Goal: Task Accomplishment & Management: Use online tool/utility

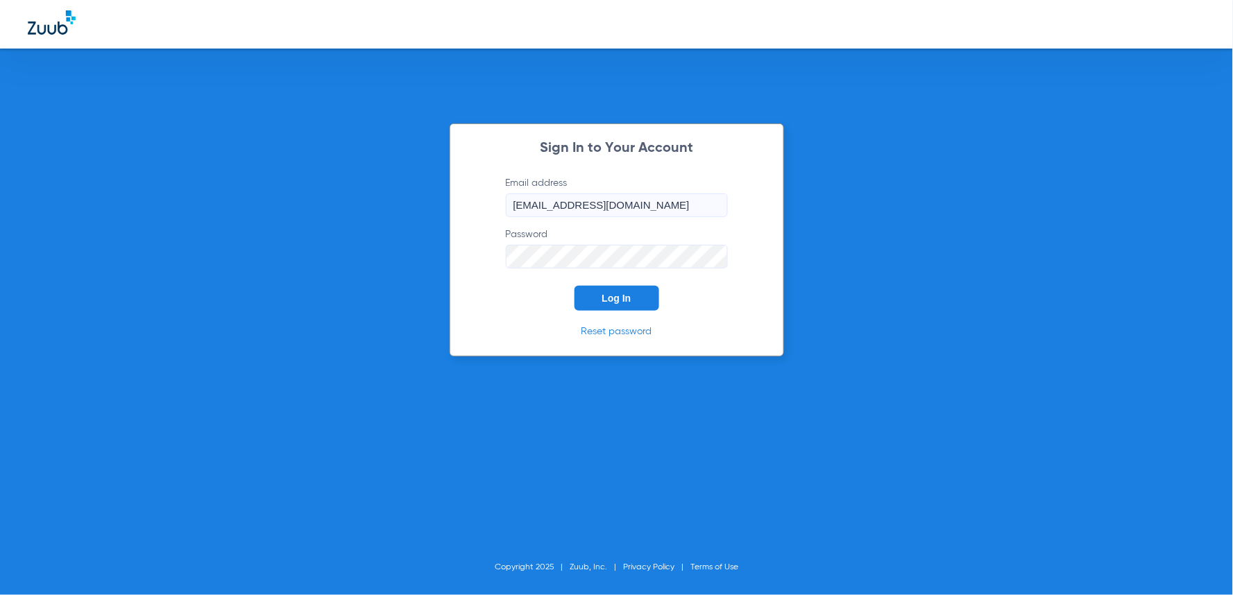
click at [637, 295] on button "Log In" at bounding box center [616, 298] width 85 height 25
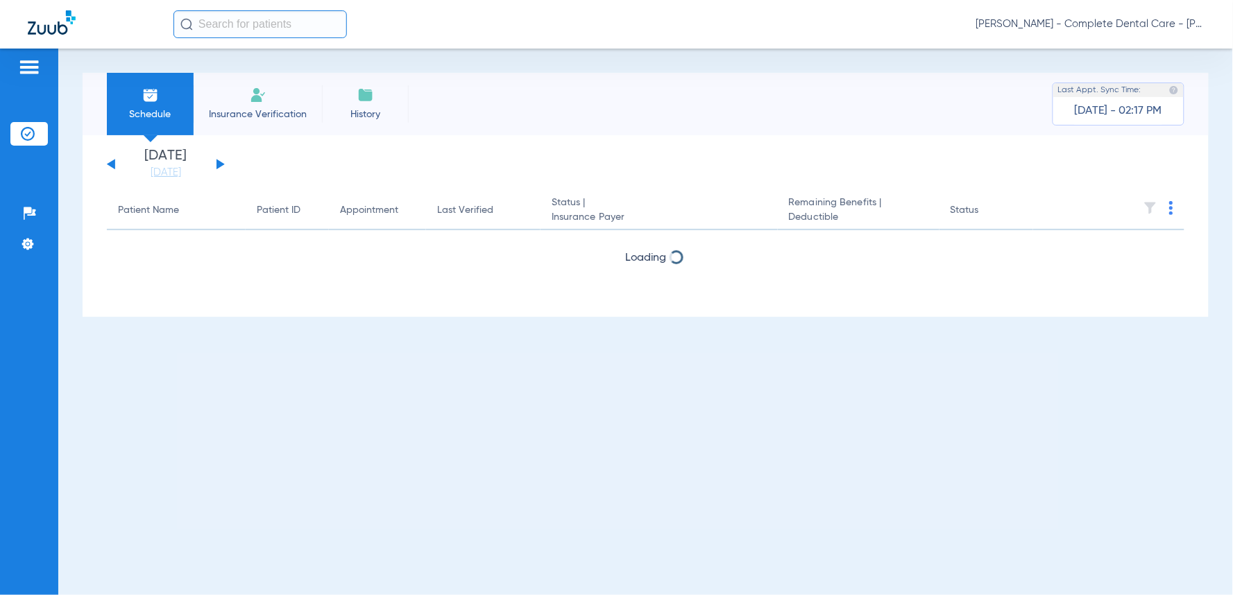
click at [255, 30] on input "text" at bounding box center [259, 24] width 173 height 28
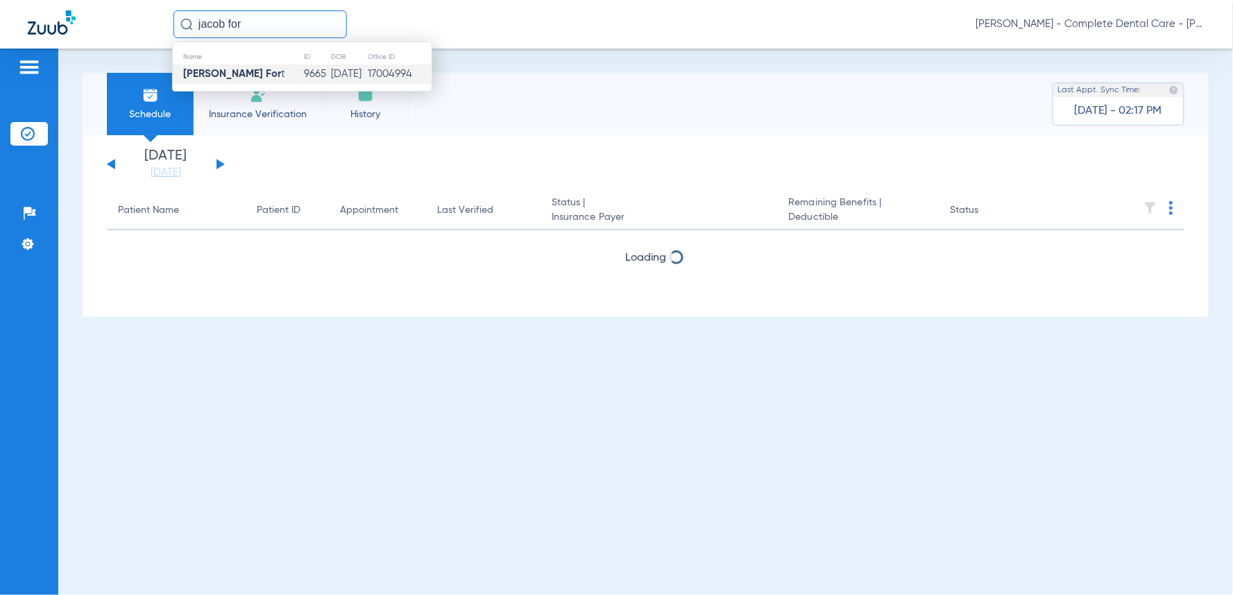
type input "jacob for"
click at [238, 75] on td "Jacob For t" at bounding box center [238, 74] width 130 height 19
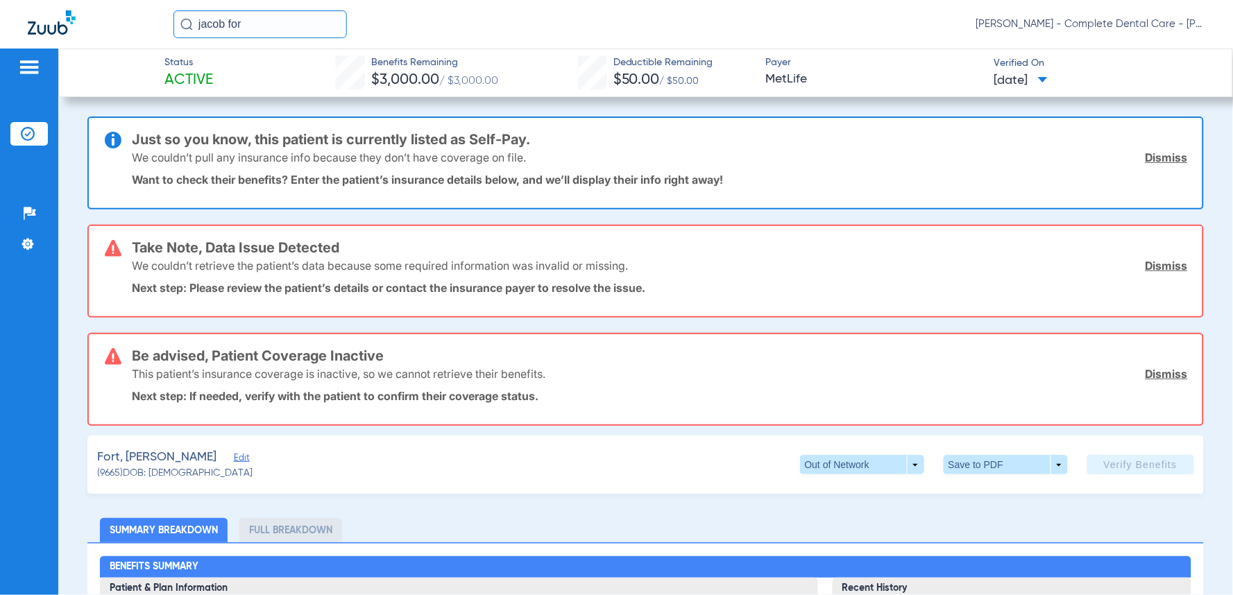
click at [184, 437] on div "Fort, [PERSON_NAME] (9665) DOB: [DEMOGRAPHIC_DATA] Out of Network arrow_drop_do…" at bounding box center [645, 465] width 1116 height 58
click at [234, 453] on span "Edit" at bounding box center [240, 459] width 12 height 13
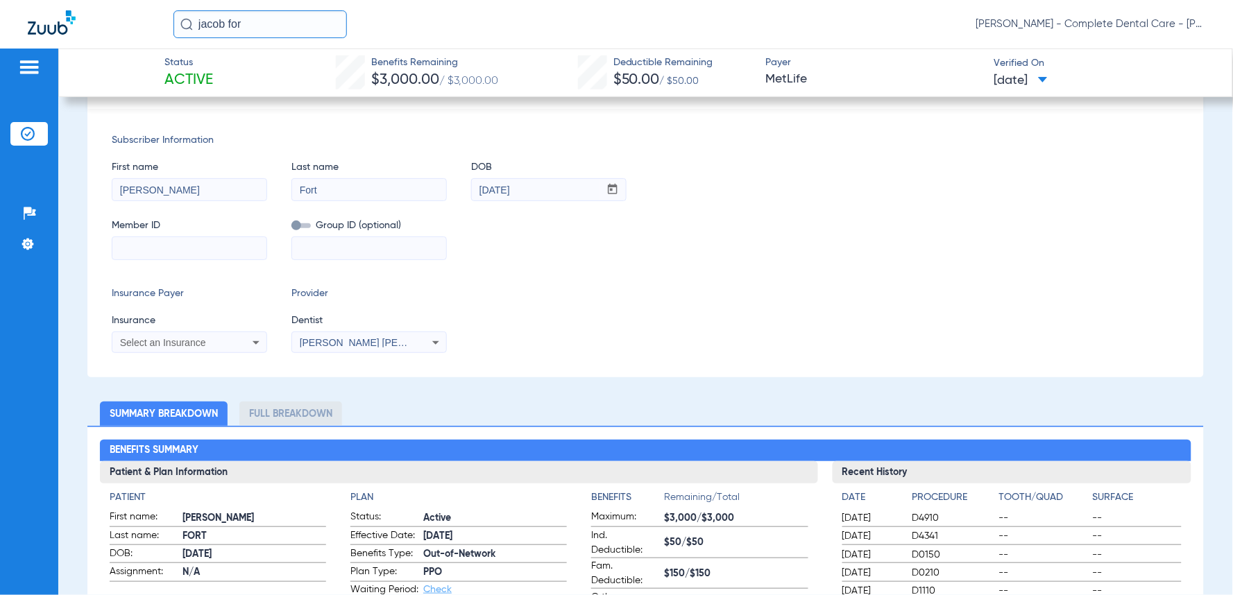
scroll to position [393, 0]
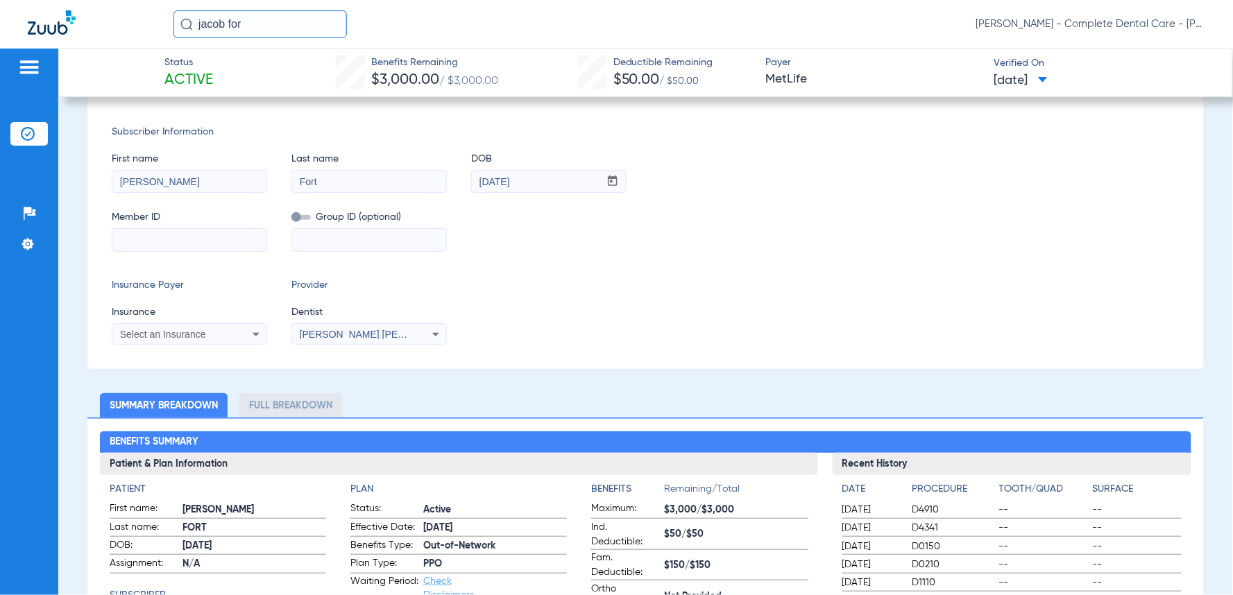
click at [148, 236] on input at bounding box center [189, 240] width 154 height 22
click at [171, 239] on input "9837" at bounding box center [189, 240] width 154 height 22
click at [171, 235] on input "983758" at bounding box center [189, 240] width 154 height 22
type input "983758604"
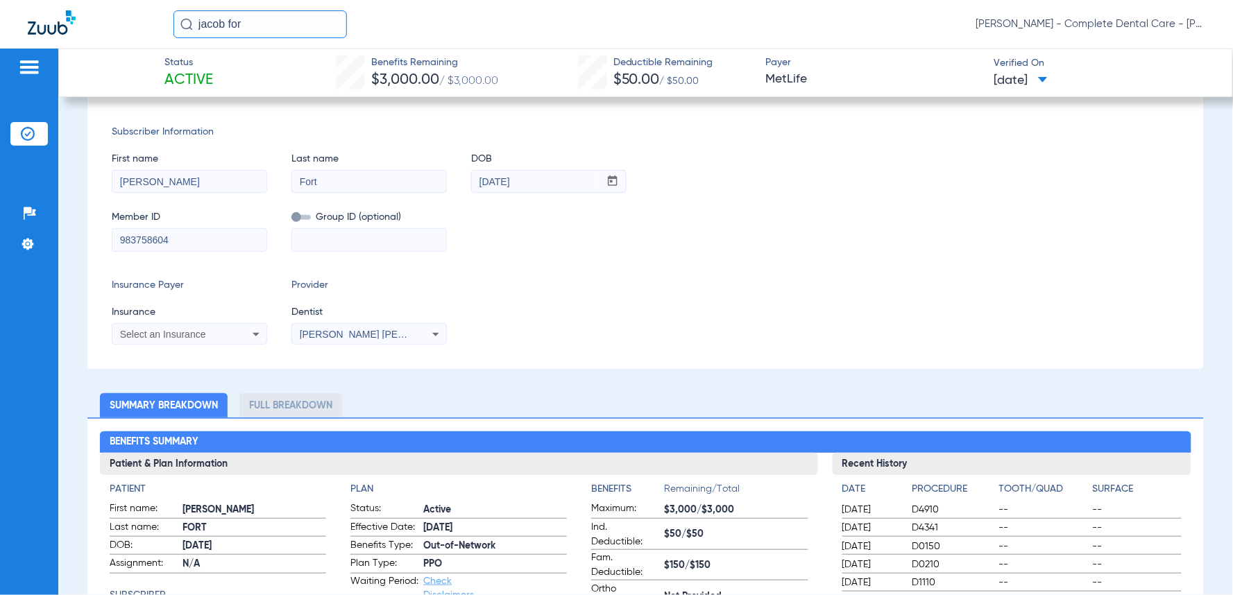
click at [251, 327] on icon at bounding box center [256, 334] width 17 height 17
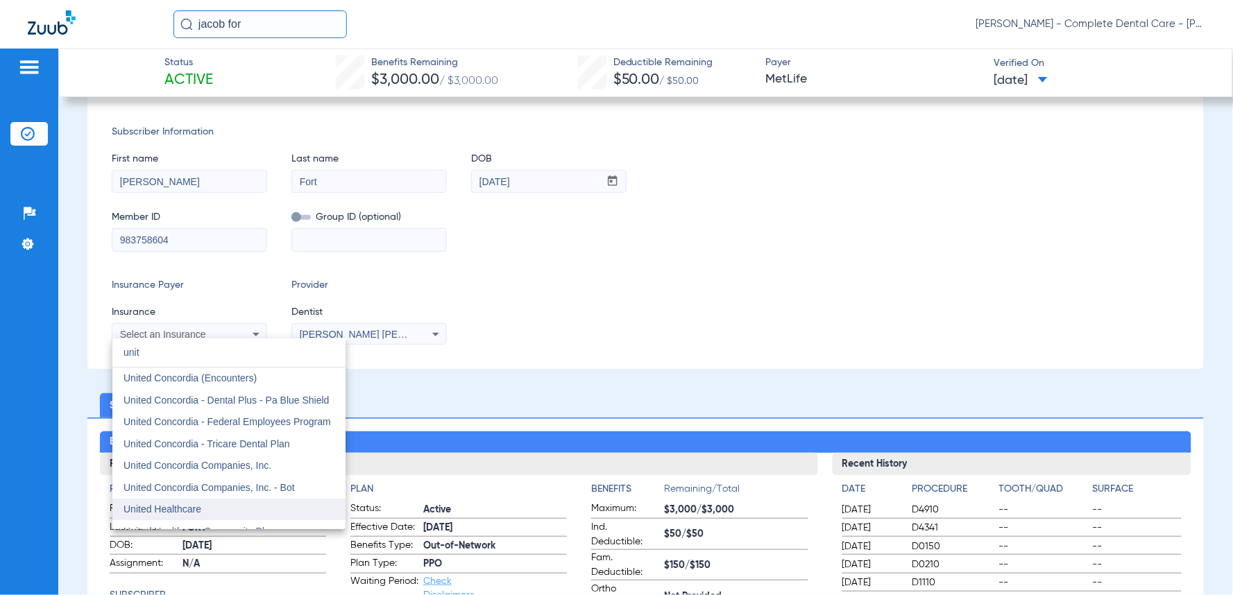
type input "unit"
click at [178, 506] on span "United Healthcare" at bounding box center [162, 509] width 78 height 11
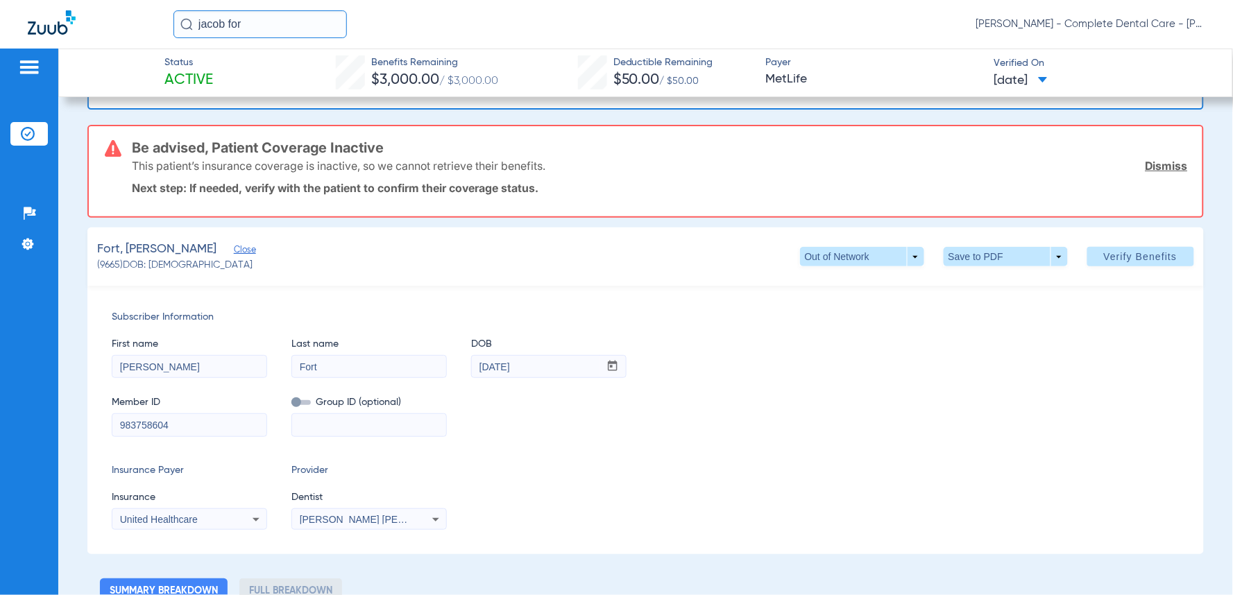
scroll to position [71, 0]
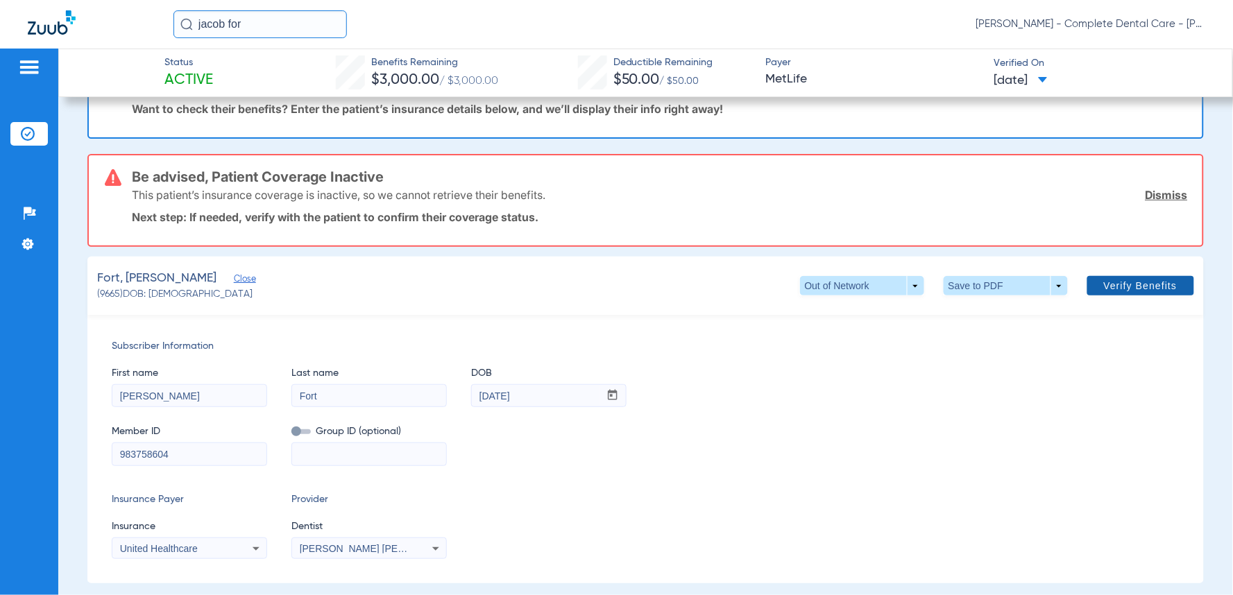
click at [1116, 285] on span "Verify Benefits" at bounding box center [1141, 285] width 74 height 11
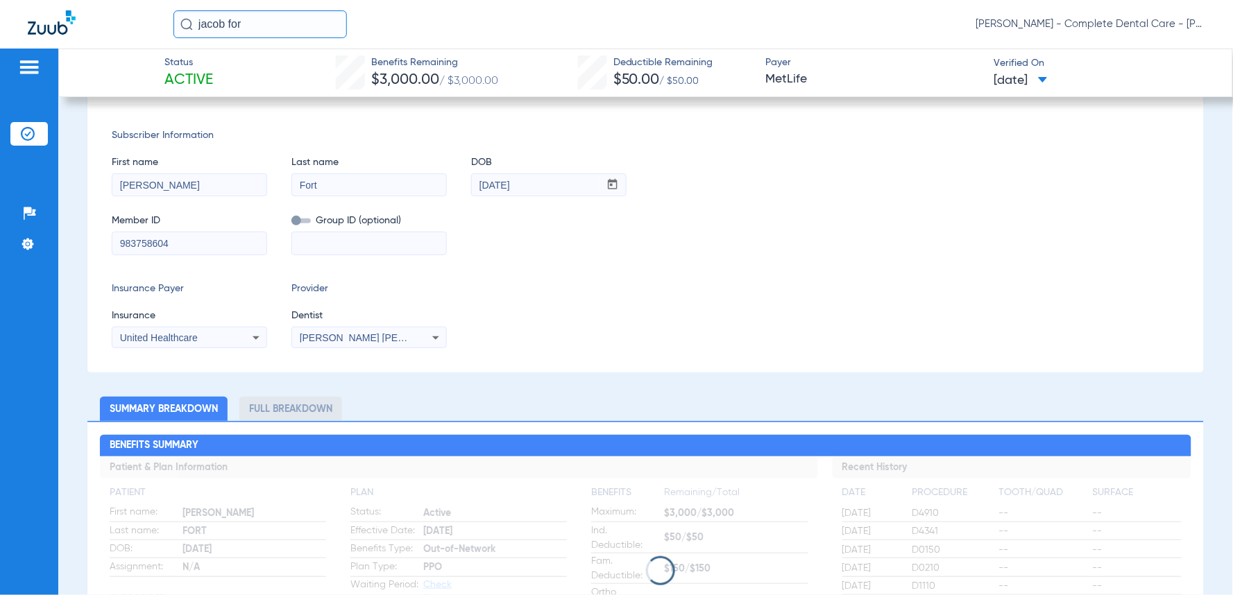
scroll to position [0, 0]
